Goal: Transaction & Acquisition: Book appointment/travel/reservation

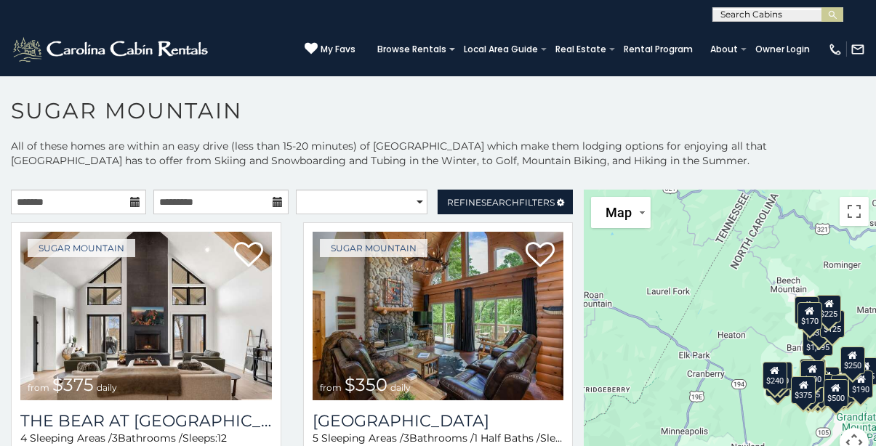
click at [130, 201] on icon at bounding box center [135, 202] width 10 height 10
click at [229, 165] on p "All of these homes are within an easy drive (less than 15-20 minutes) of [GEOGR…" at bounding box center [438, 161] width 876 height 44
click at [133, 209] on input "text" at bounding box center [78, 202] width 135 height 25
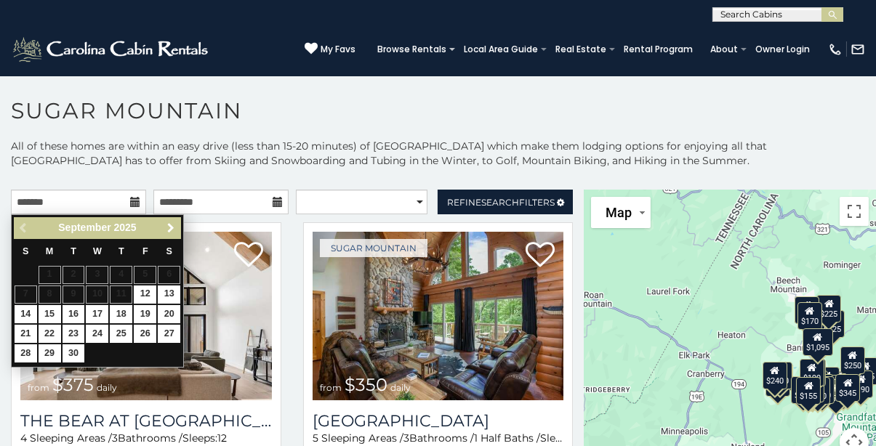
click at [175, 225] on span "Next" at bounding box center [171, 228] width 12 height 12
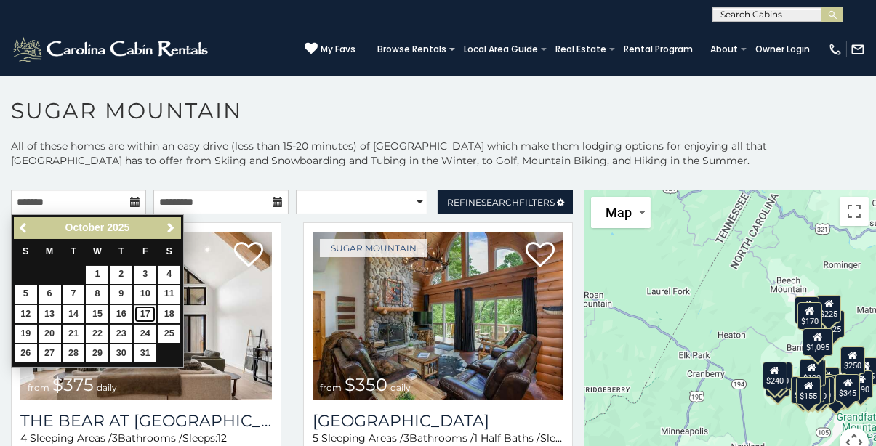
click at [140, 313] on link "17" at bounding box center [145, 314] width 23 height 18
type input "**********"
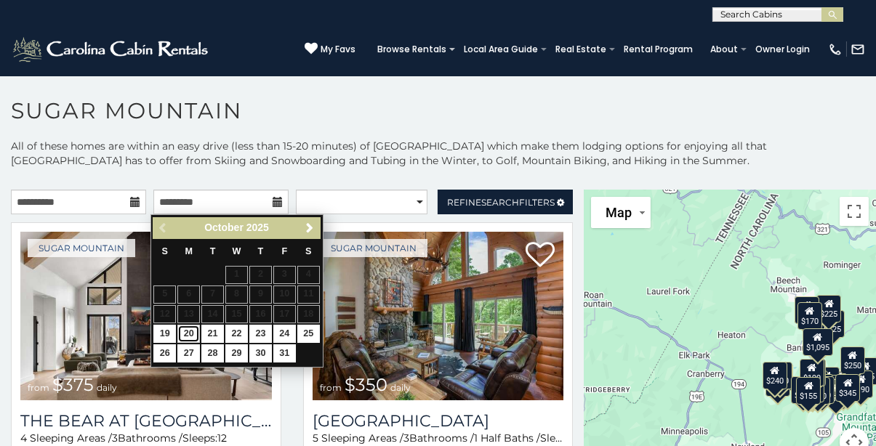
click at [191, 336] on link "20" at bounding box center [188, 334] width 23 height 18
type input "**********"
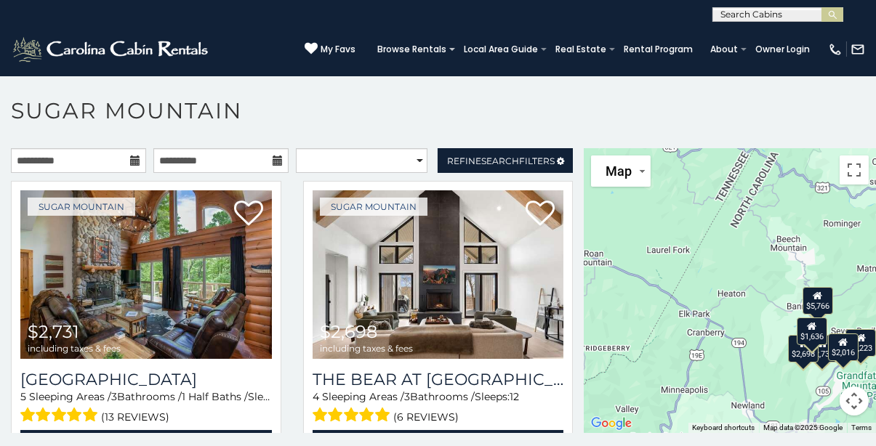
click at [763, 366] on div "$2,731 $2,698 $1,636 $5,766 $2,016 $1,223" at bounding box center [730, 290] width 292 height 285
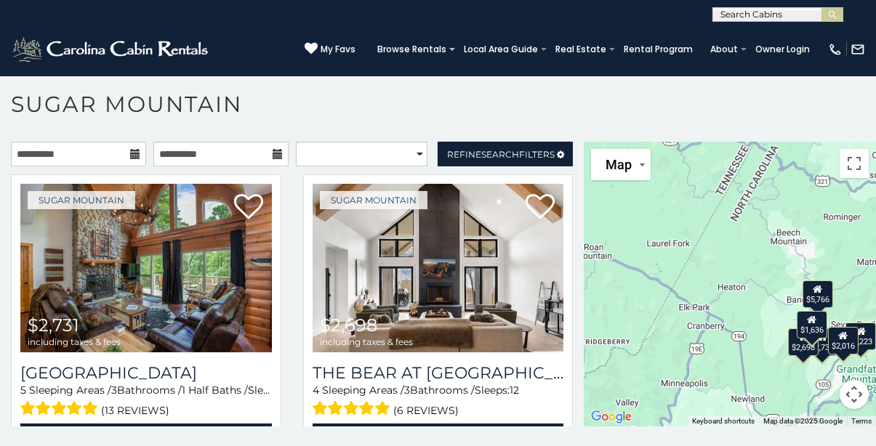
scroll to position [7, 0]
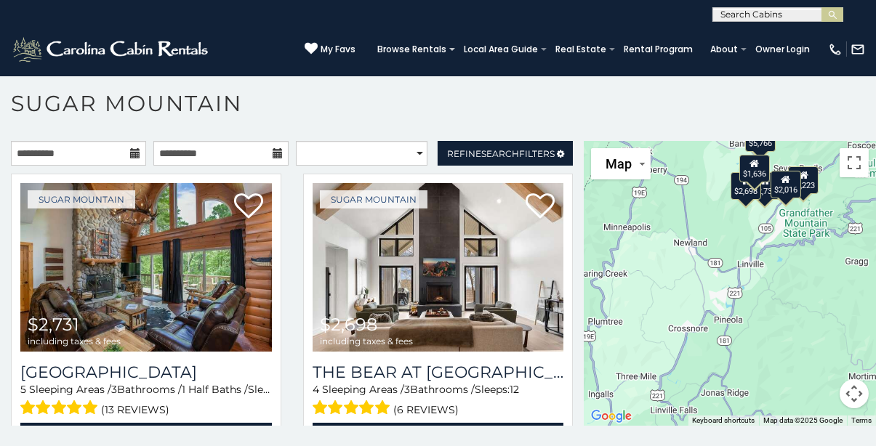
drag, startPoint x: 787, startPoint y: 384, endPoint x: 715, endPoint y: 238, distance: 162.6
click at [726, 228] on div "$2,731 $2,698 $1,636 $5,766 $2,016 $1,223" at bounding box center [730, 283] width 292 height 285
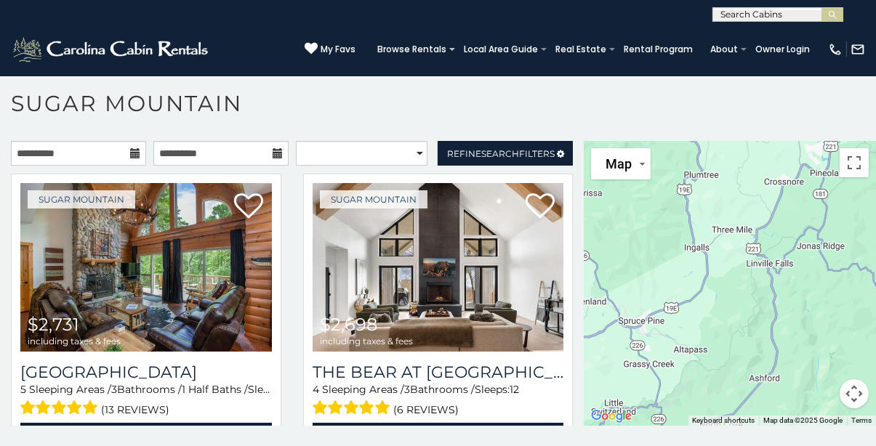
drag, startPoint x: 634, startPoint y: 327, endPoint x: 735, endPoint y: 177, distance: 180.7
click at [735, 175] on div "$2,731 $2,698 $1,636 $5,766 $2,016 $1,223" at bounding box center [730, 283] width 292 height 285
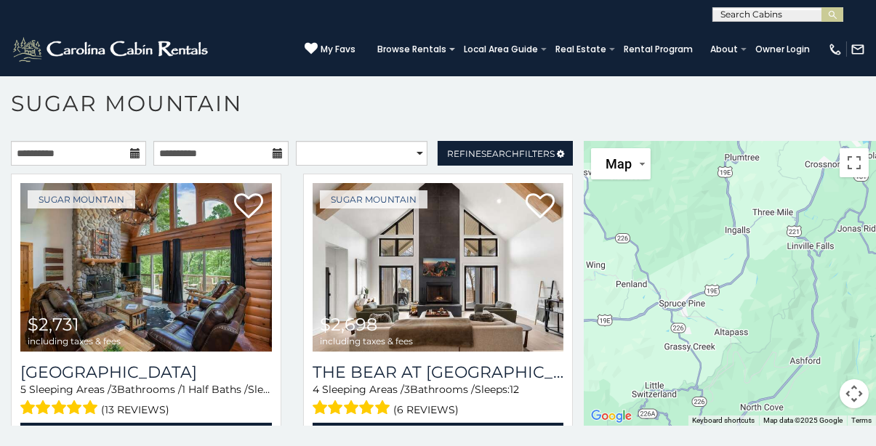
drag, startPoint x: 626, startPoint y: 340, endPoint x: 799, endPoint y: 260, distance: 190.6
click at [799, 260] on div "$2,731 $2,698 $1,636 $5,766 $2,016 $1,223" at bounding box center [730, 283] width 292 height 285
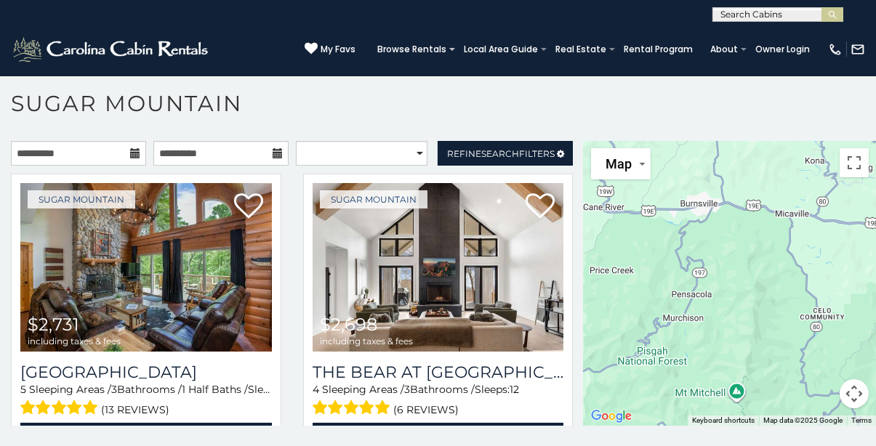
drag, startPoint x: 654, startPoint y: 331, endPoint x: 818, endPoint y: 289, distance: 168.8
click at [820, 287] on div "$2,731 $2,698 $1,636 $5,766 $2,016 $1,223" at bounding box center [730, 283] width 292 height 285
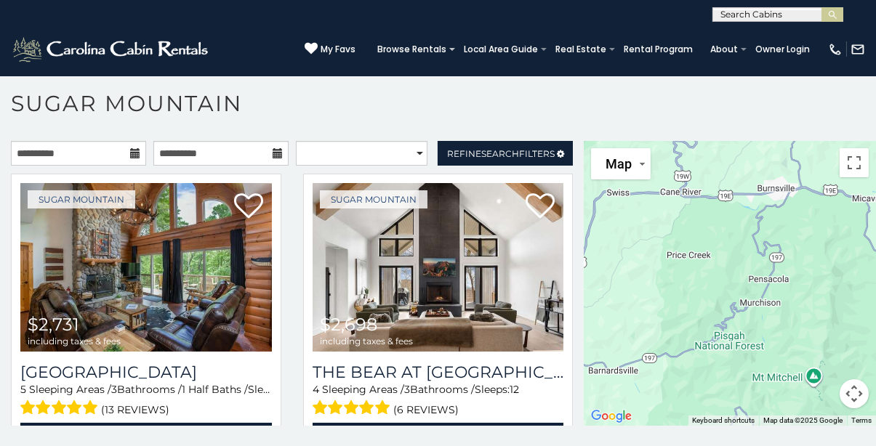
drag, startPoint x: 653, startPoint y: 339, endPoint x: 746, endPoint y: 305, distance: 99.1
click at [729, 311] on div "$2,731 $2,698 $1,636 $5,766 $2,016 $1,223" at bounding box center [730, 283] width 292 height 285
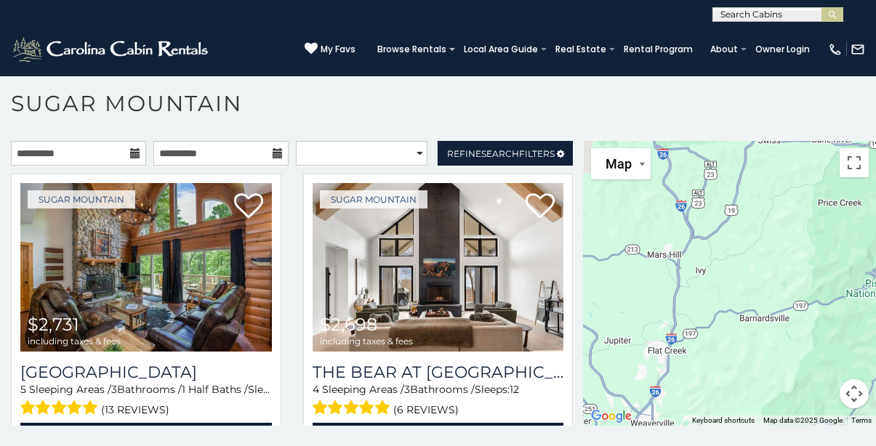
drag, startPoint x: 774, startPoint y: 300, endPoint x: 768, endPoint y: 305, distance: 8.3
click at [780, 300] on div "$2,731 $2,698 $1,636 $5,766 $2,016 $1,223" at bounding box center [730, 283] width 292 height 285
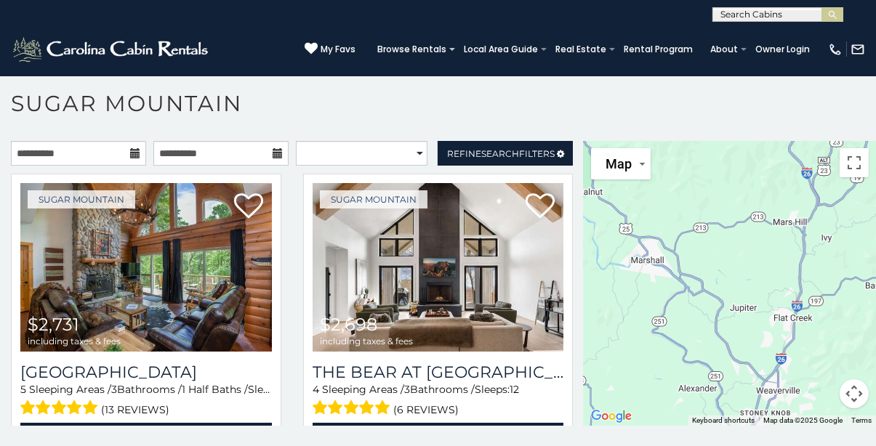
drag, startPoint x: 687, startPoint y: 345, endPoint x: 762, endPoint y: 349, distance: 75.0
click at [762, 349] on div "$2,731 $2,698 $1,636 $5,766 $2,016 $1,223" at bounding box center [730, 283] width 292 height 285
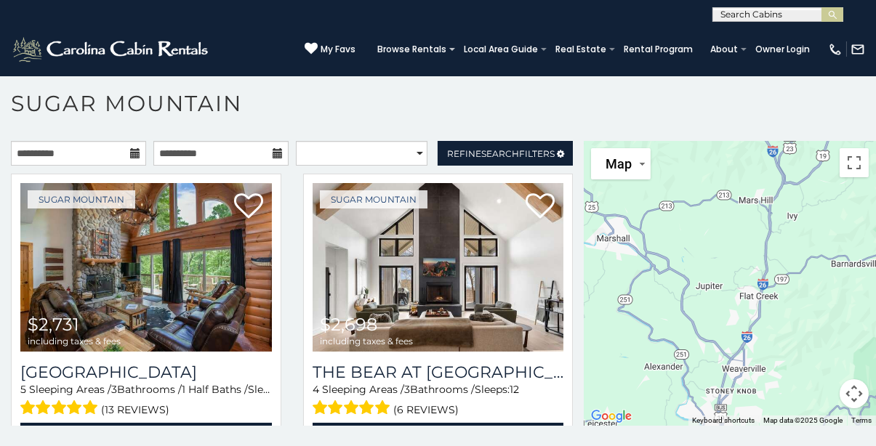
drag, startPoint x: 726, startPoint y: 371, endPoint x: 765, endPoint y: 231, distance: 145.0
click at [765, 231] on div "$2,731 $2,698 $1,636 $5,766 $2,016 $1,223" at bounding box center [730, 283] width 292 height 285
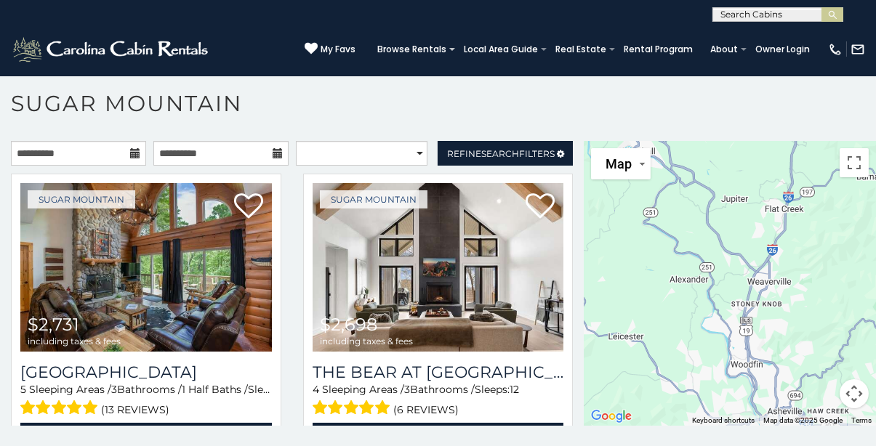
drag, startPoint x: 659, startPoint y: 318, endPoint x: 660, endPoint y: 266, distance: 52.4
click at [660, 267] on div "$2,731 $2,698 $1,636 $5,766 $2,016 $1,223" at bounding box center [730, 283] width 292 height 285
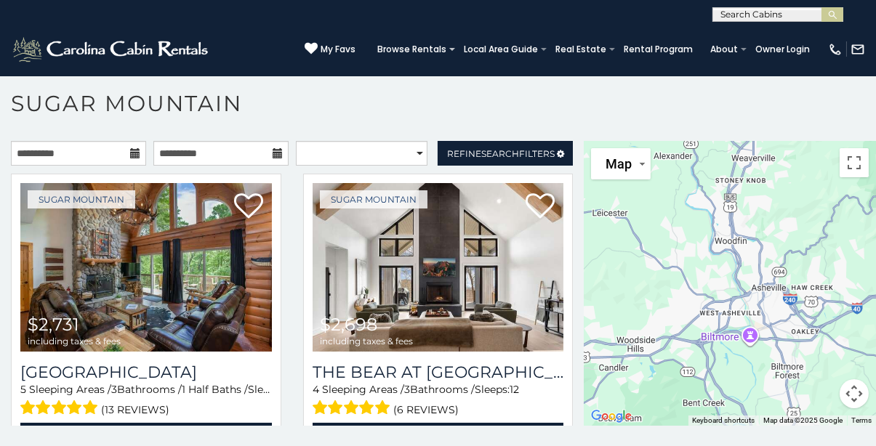
drag, startPoint x: 798, startPoint y: 284, endPoint x: 619, endPoint y: 398, distance: 212.8
click at [751, 318] on div "$2,731 $2,698 $1,636 $5,766 $2,016 $1,223" at bounding box center [730, 283] width 292 height 285
click at [625, 398] on div "$2,731 $2,698 $1,636 $5,766 $2,016 $1,223" at bounding box center [730, 283] width 292 height 285
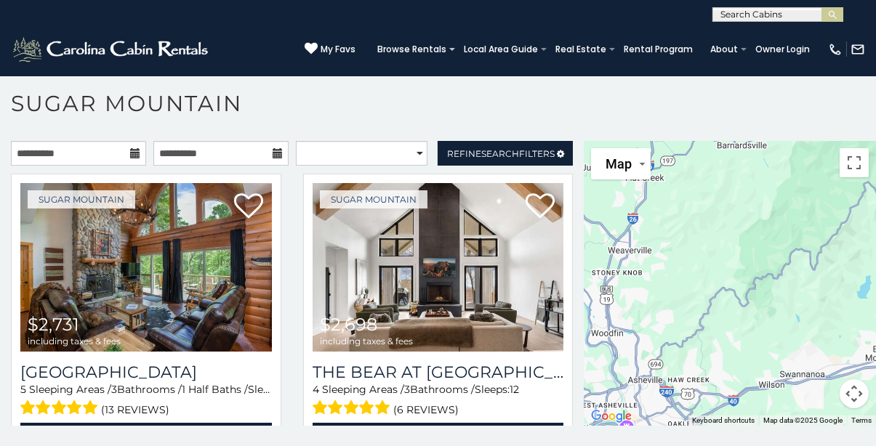
drag, startPoint x: 691, startPoint y: 319, endPoint x: 617, endPoint y: 377, distance: 94.8
click at [602, 381] on div "$2,731 $2,698 $1,636 $5,766 $2,016 $1,223" at bounding box center [730, 283] width 292 height 285
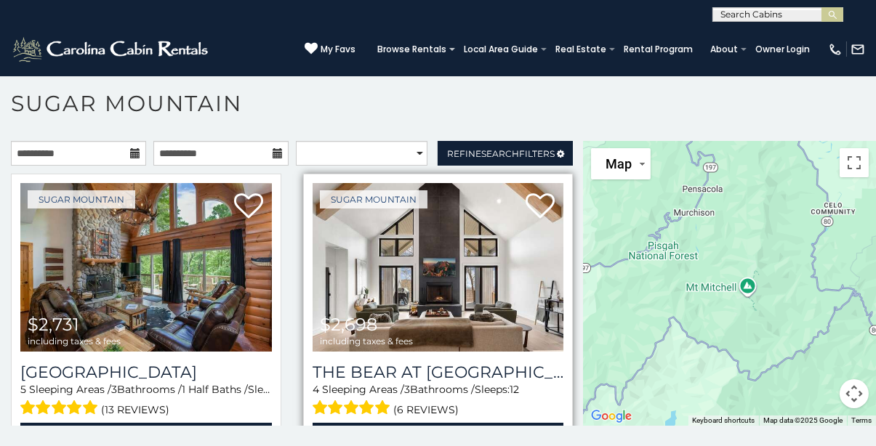
drag, startPoint x: 734, startPoint y: 313, endPoint x: 555, endPoint y: 409, distance: 203.6
click at [547, 141] on main "**********" at bounding box center [438, 141] width 876 height 0
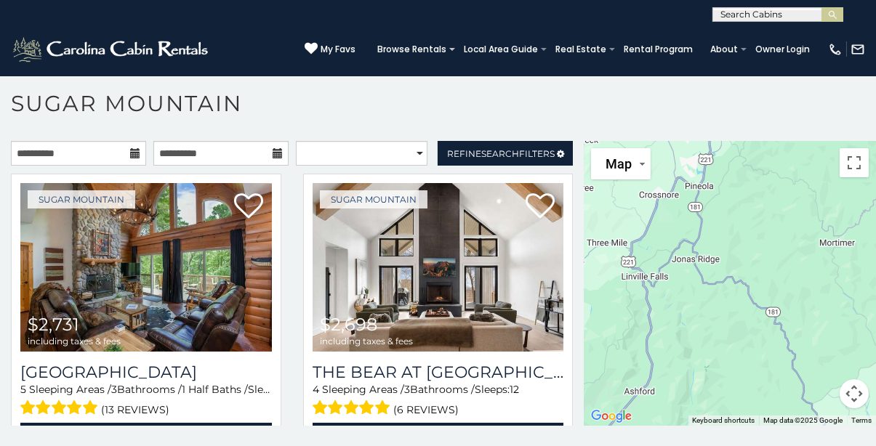
drag, startPoint x: 710, startPoint y: 342, endPoint x: 586, endPoint y: 395, distance: 135.2
click at [591, 388] on div "$2,731 $2,698 $1,636 $5,766 $2,016 $1,223" at bounding box center [730, 283] width 292 height 285
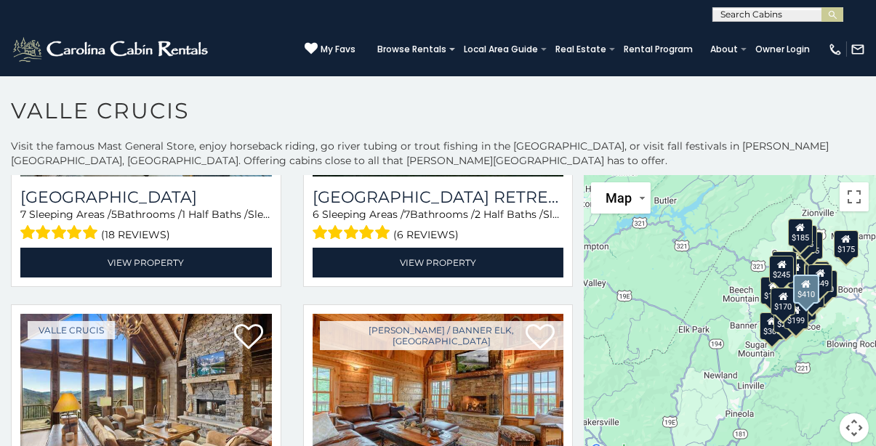
scroll to position [727, 0]
